Goal: Task Accomplishment & Management: Use online tool/utility

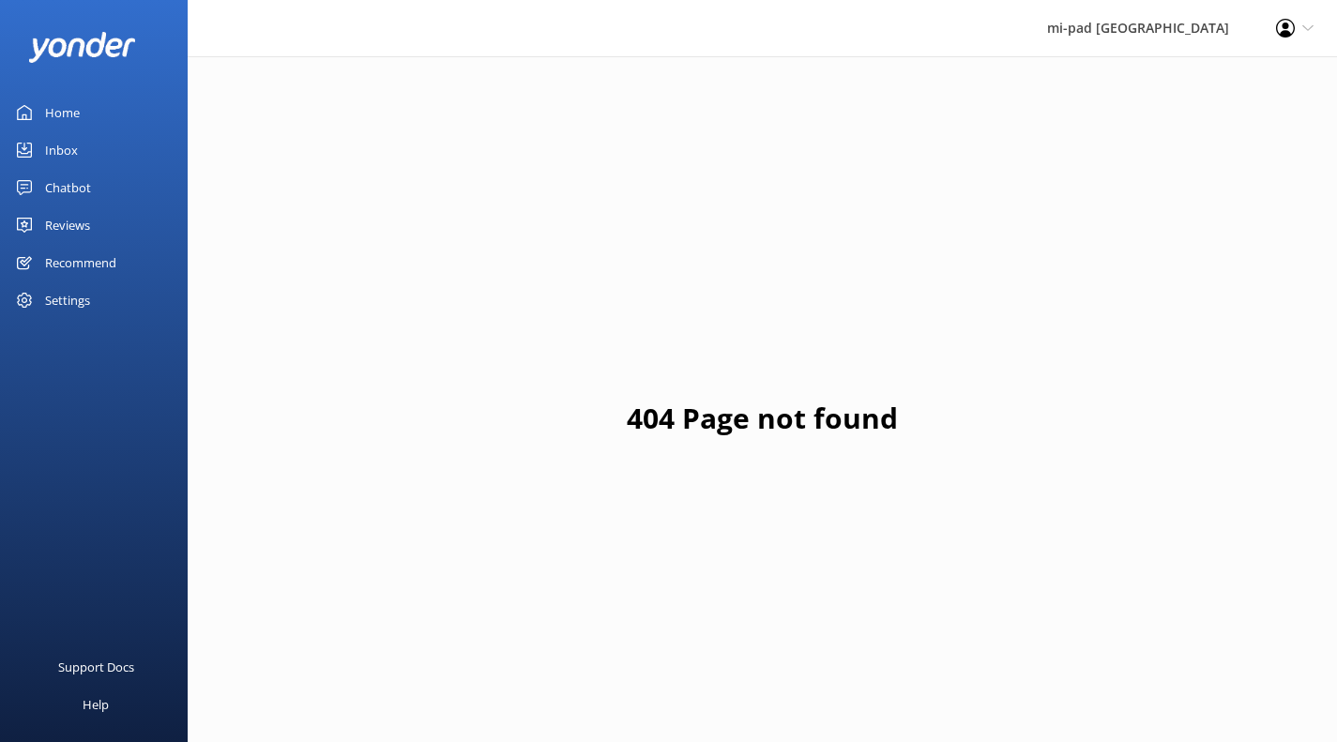
click at [39, 190] on link "Chatbot" at bounding box center [94, 188] width 188 height 38
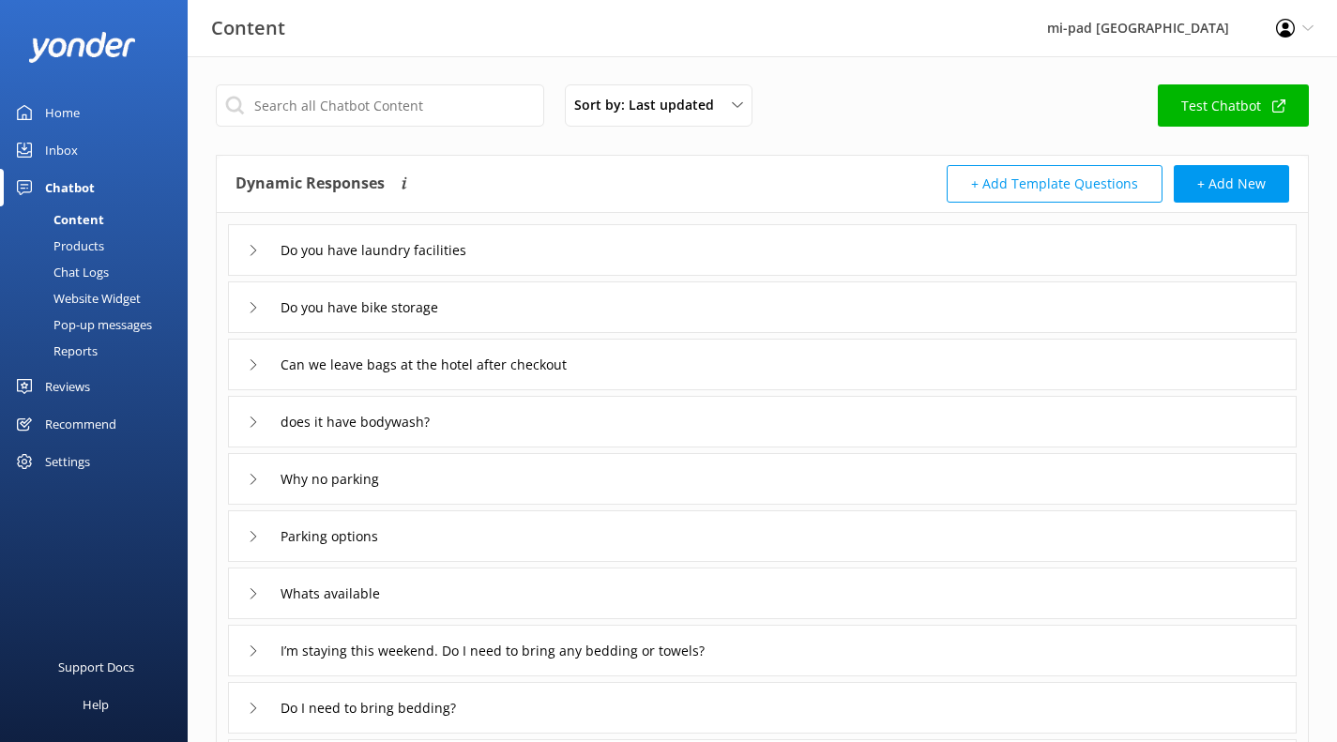
click at [93, 270] on div "Chat Logs" at bounding box center [60, 272] width 98 height 26
